Goal: Information Seeking & Learning: Learn about a topic

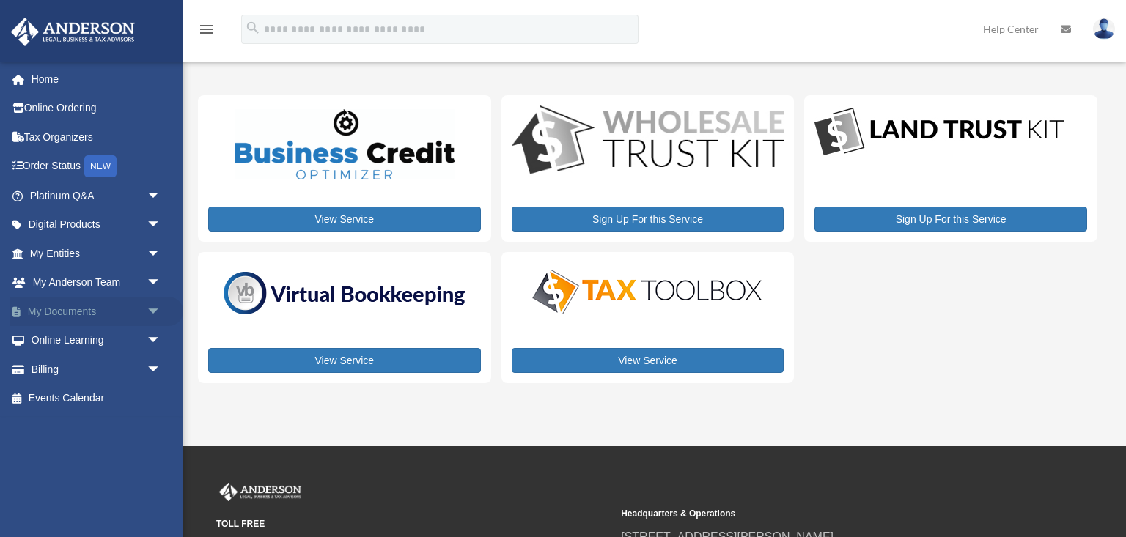
click at [160, 310] on span "arrow_drop_down" at bounding box center [161, 312] width 29 height 30
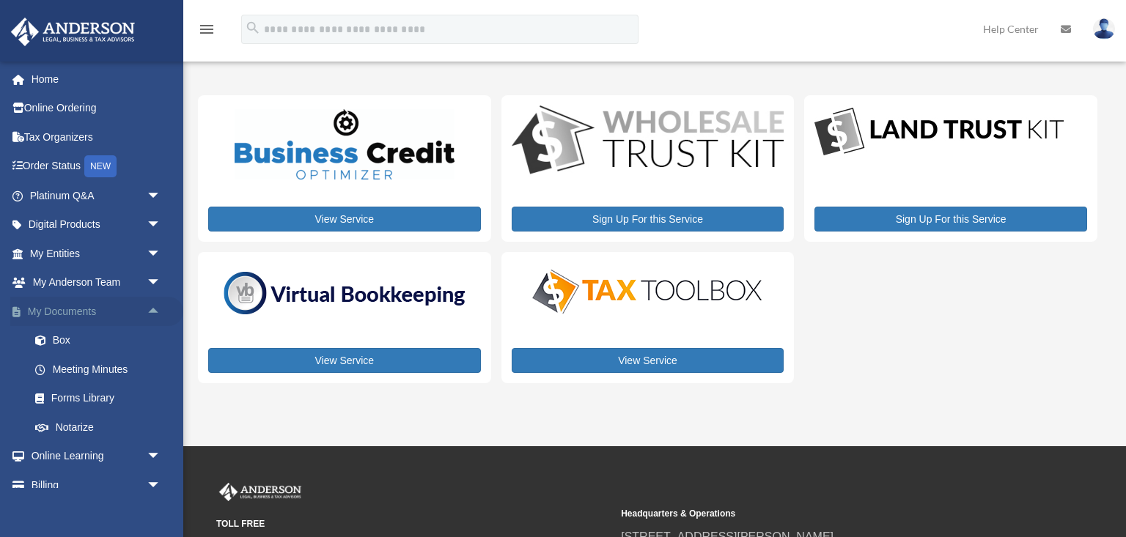
click at [158, 307] on span "arrow_drop_up" at bounding box center [161, 312] width 29 height 30
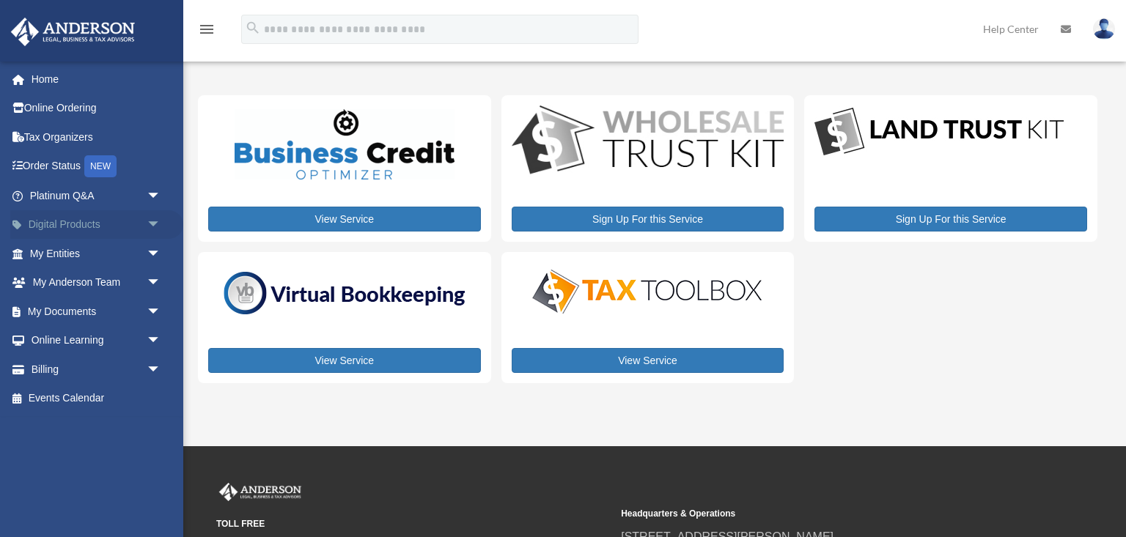
click at [157, 218] on span "arrow_drop_down" at bounding box center [161, 225] width 29 height 30
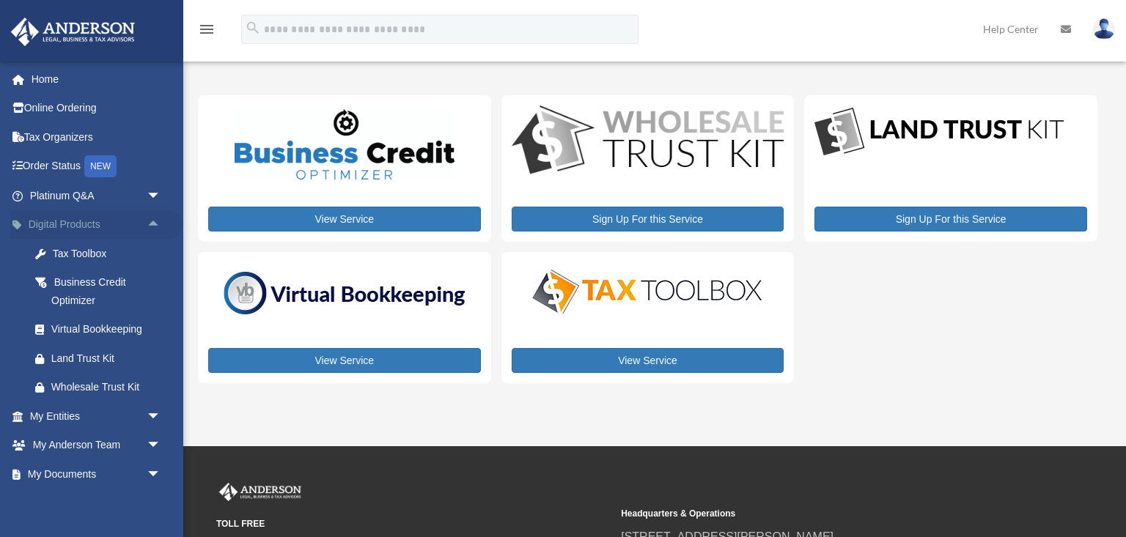
click at [155, 221] on span "arrow_drop_up" at bounding box center [161, 225] width 29 height 30
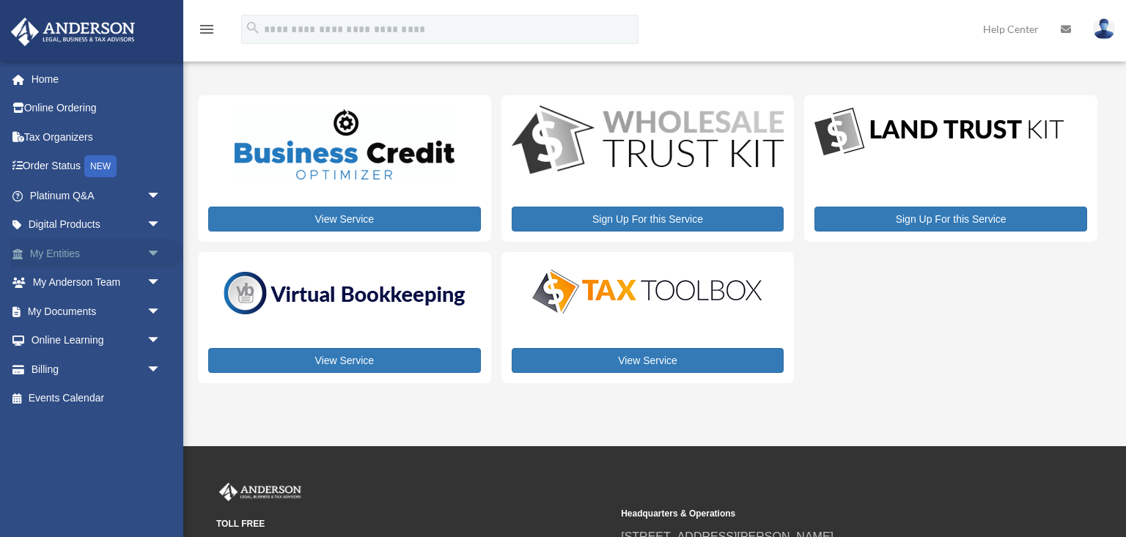
click at [155, 254] on span "arrow_drop_down" at bounding box center [161, 254] width 29 height 30
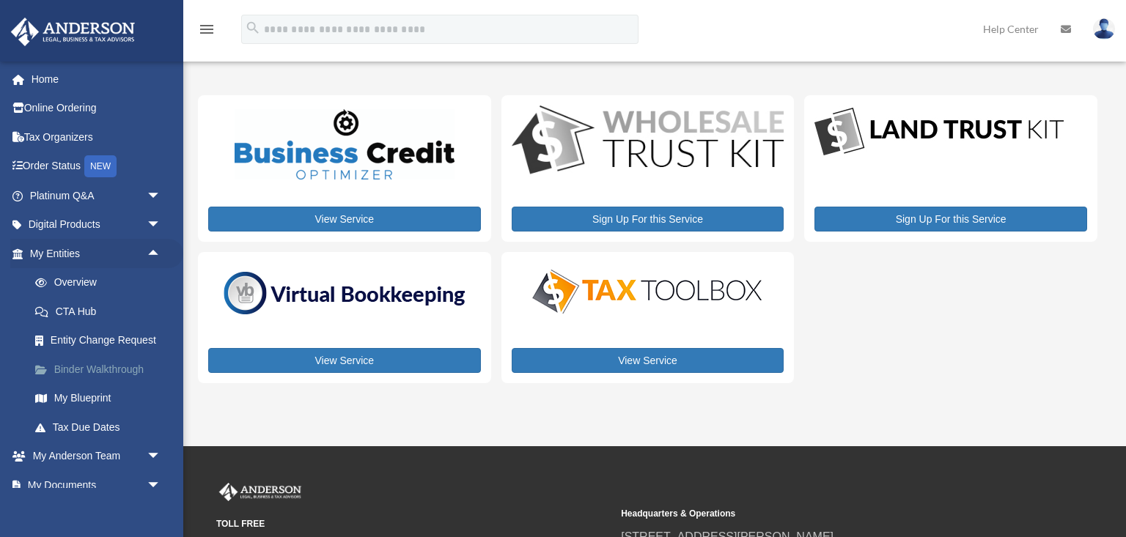
click at [130, 366] on link "Binder Walkthrough" at bounding box center [102, 369] width 163 height 29
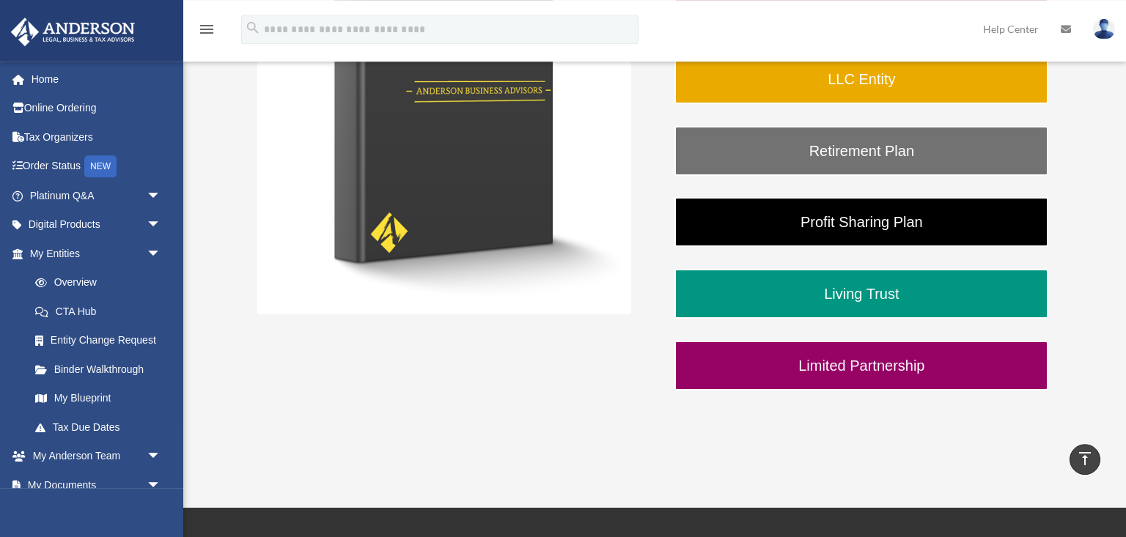
scroll to position [351, 0]
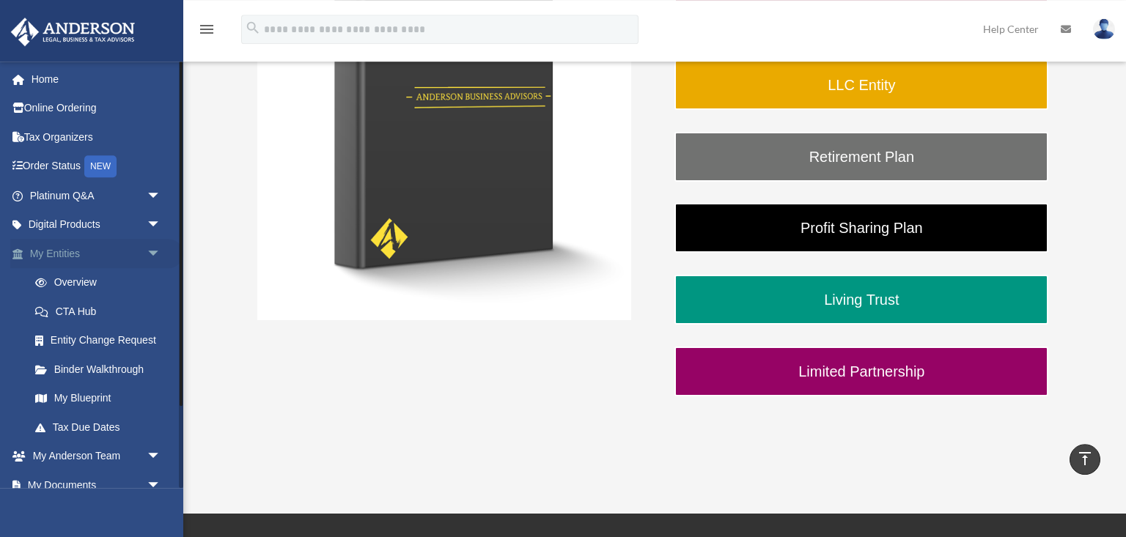
click at [157, 258] on span "arrow_drop_down" at bounding box center [161, 254] width 29 height 30
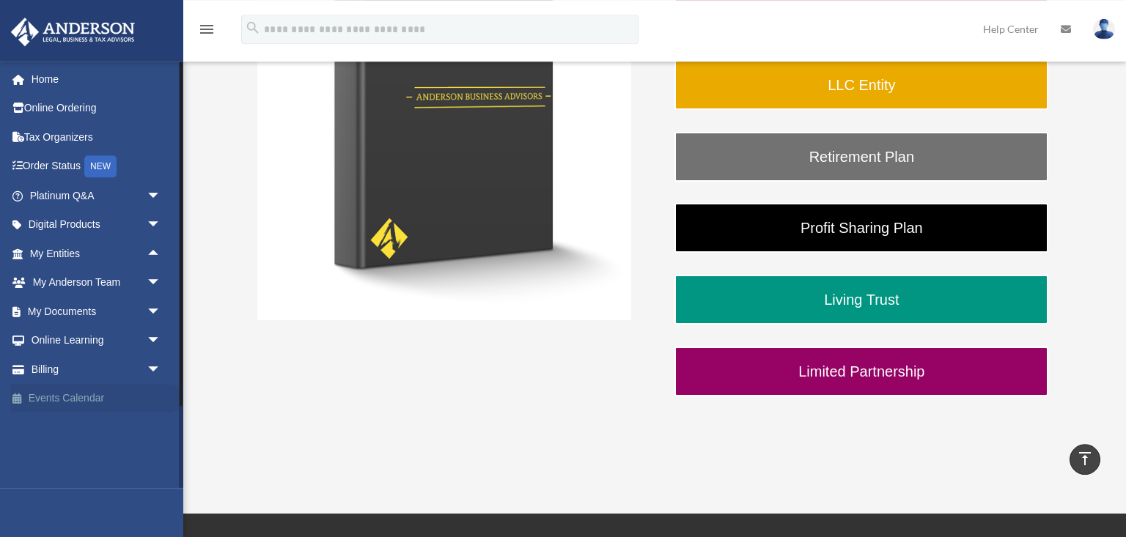
click at [92, 396] on link "Events Calendar" at bounding box center [96, 398] width 173 height 29
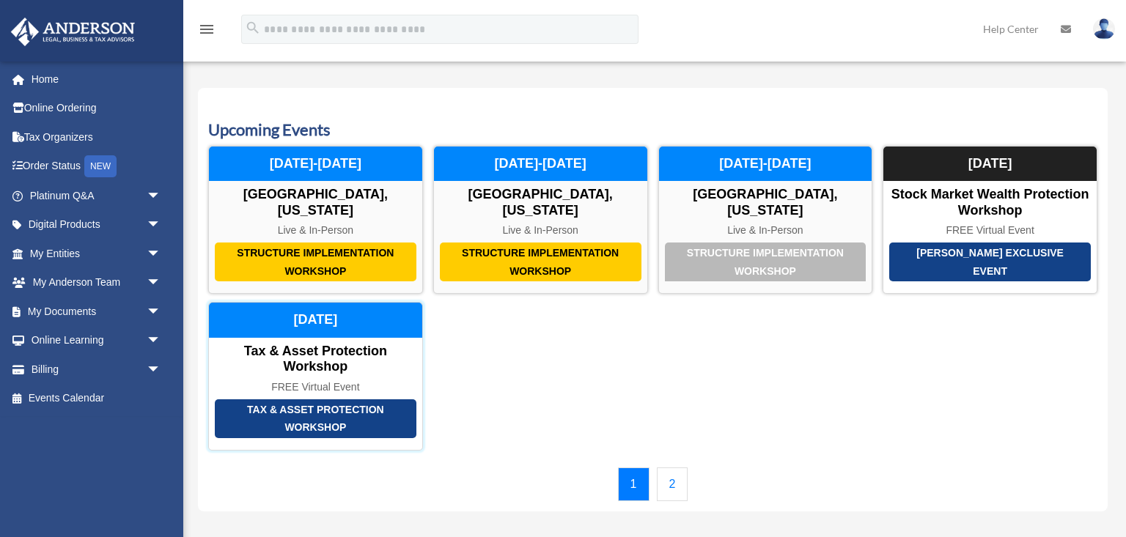
click at [388, 361] on div "Tax & Asset Protection Workshop Tax & Asset Protection Workshop FREE Virtual Ev…" at bounding box center [315, 376] width 215 height 148
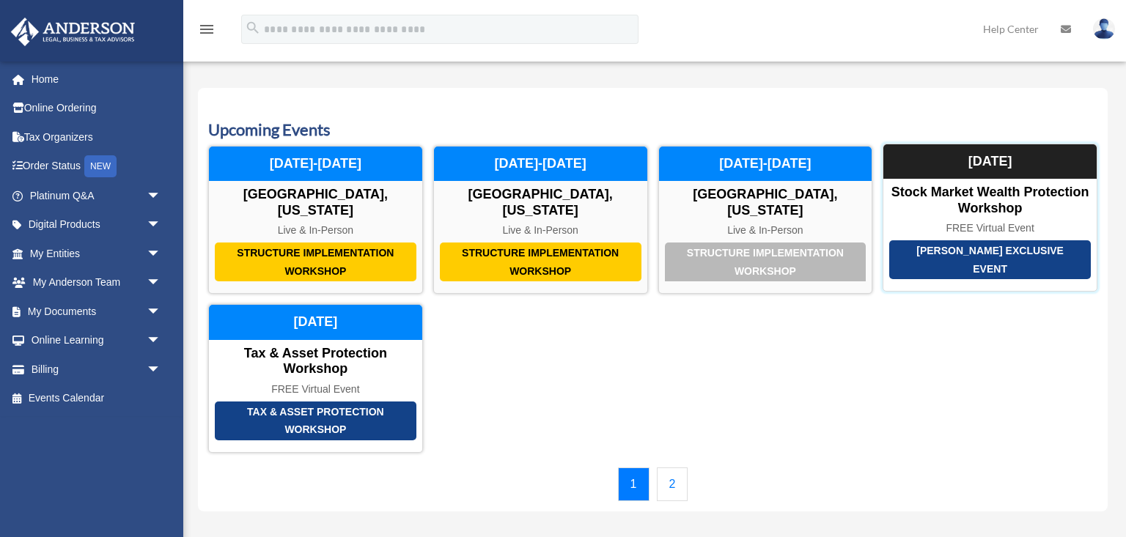
click at [999, 257] on div "[PERSON_NAME] Exclusive Event" at bounding box center [990, 259] width 202 height 39
